Goal: Use online tool/utility: Utilize a website feature to perform a specific function

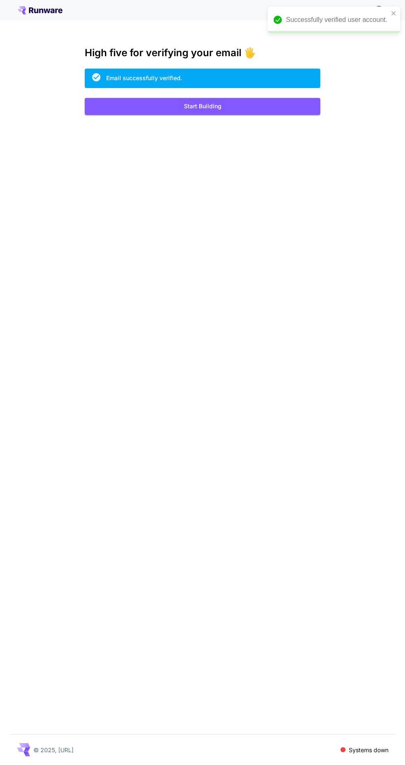
click at [205, 106] on button "Start Building" at bounding box center [203, 106] width 236 height 17
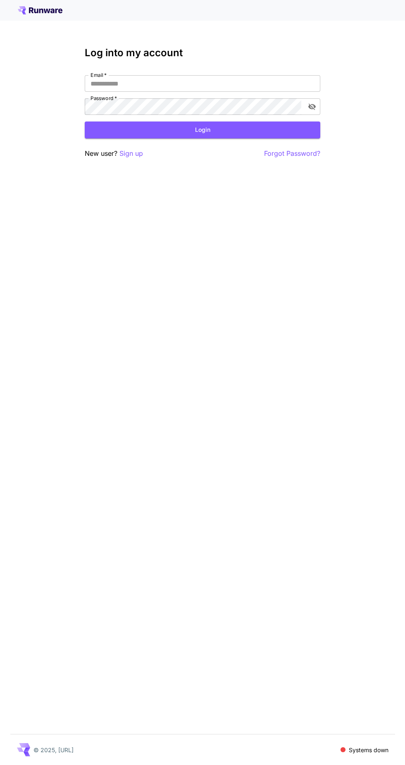
click at [159, 83] on input "Email   *" at bounding box center [203, 83] width 236 height 17
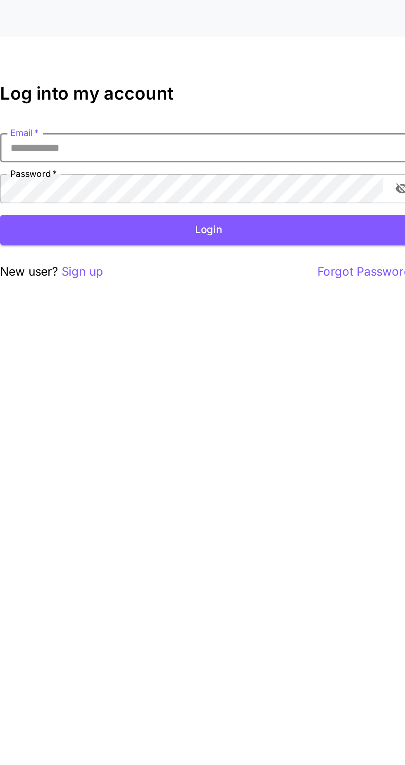
type input "**********"
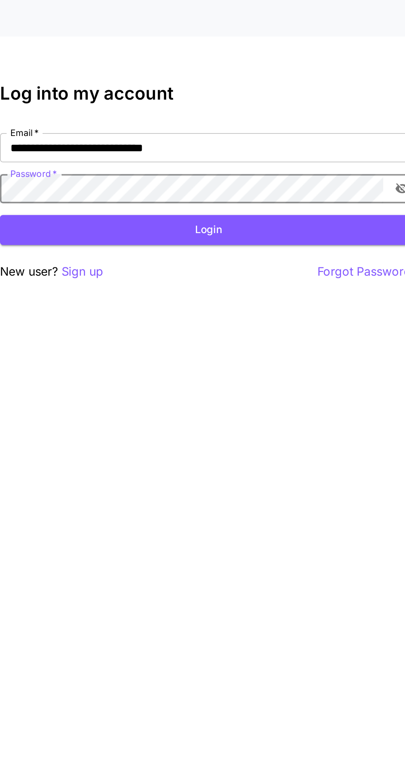
click at [204, 130] on button "Login" at bounding box center [203, 129] width 236 height 17
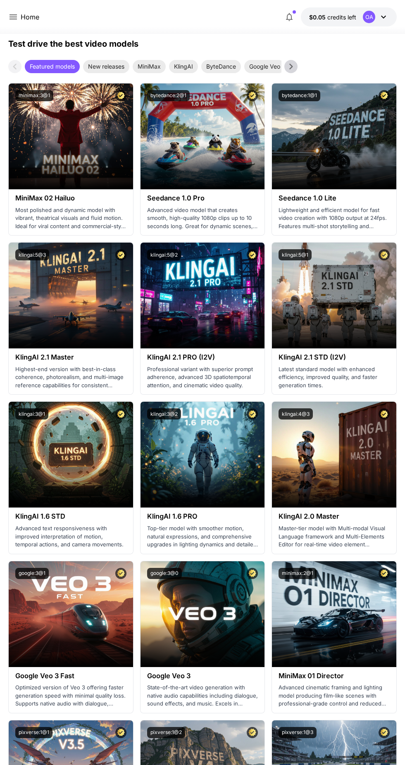
scroll to position [234, 0]
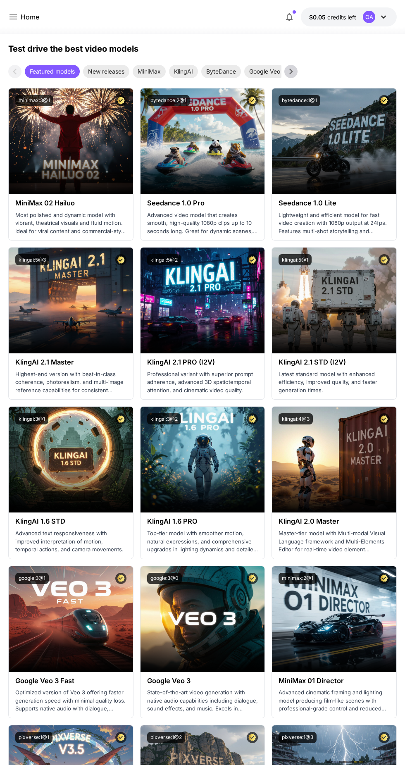
click at [63, 283] on img at bounding box center [71, 301] width 124 height 106
click at [72, 300] on span "Launch in Playground" at bounding box center [66, 300] width 62 height 7
